Goal: Find specific page/section: Find specific page/section

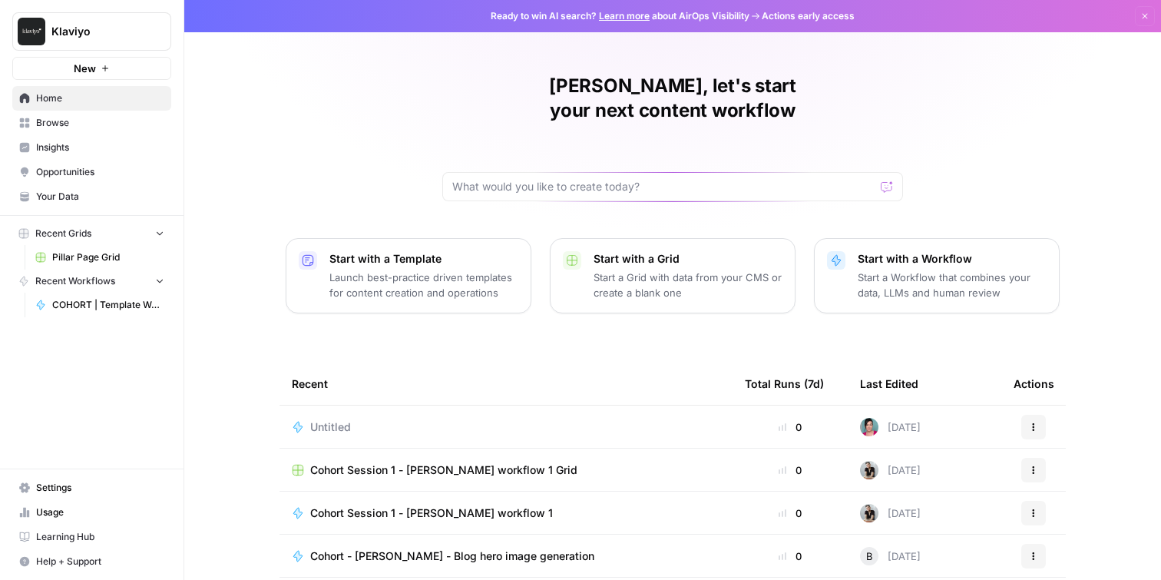
click at [468, 462] on span "Cohort Session 1 - [PERSON_NAME] workflow 1 Grid" at bounding box center [443, 469] width 267 height 15
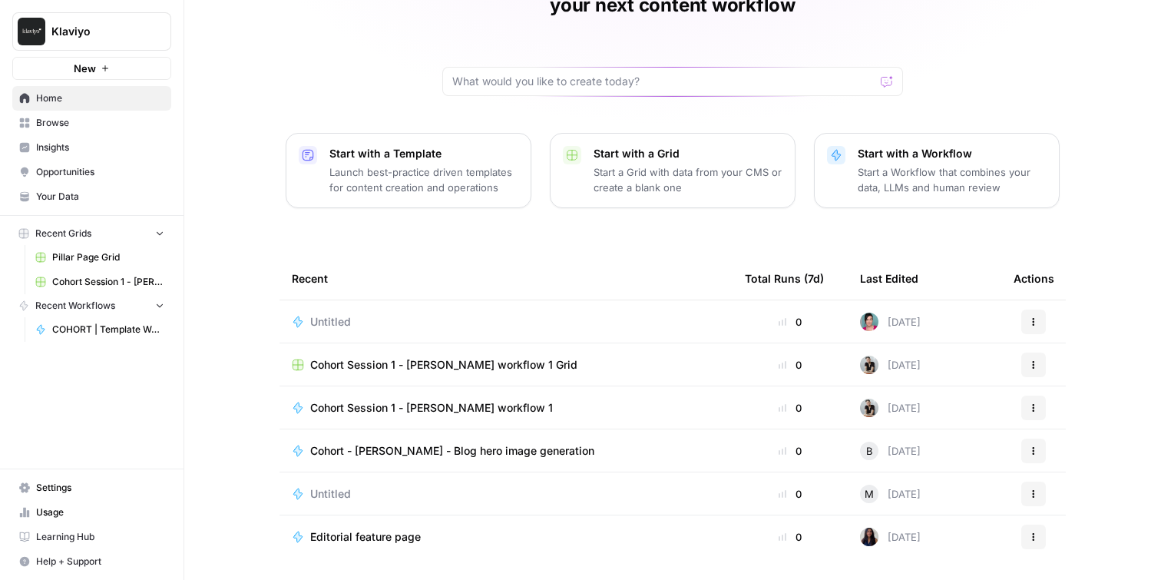
scroll to position [127, 0]
